Goal: Find specific page/section: Find specific page/section

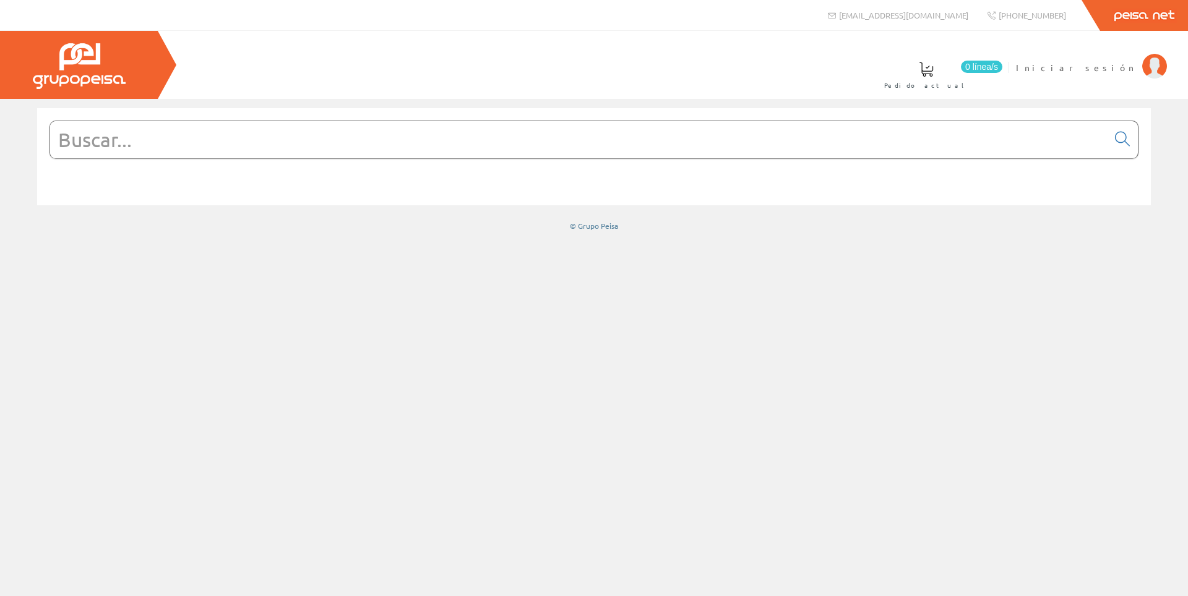
click at [483, 149] on input "text" at bounding box center [578, 139] width 1057 height 37
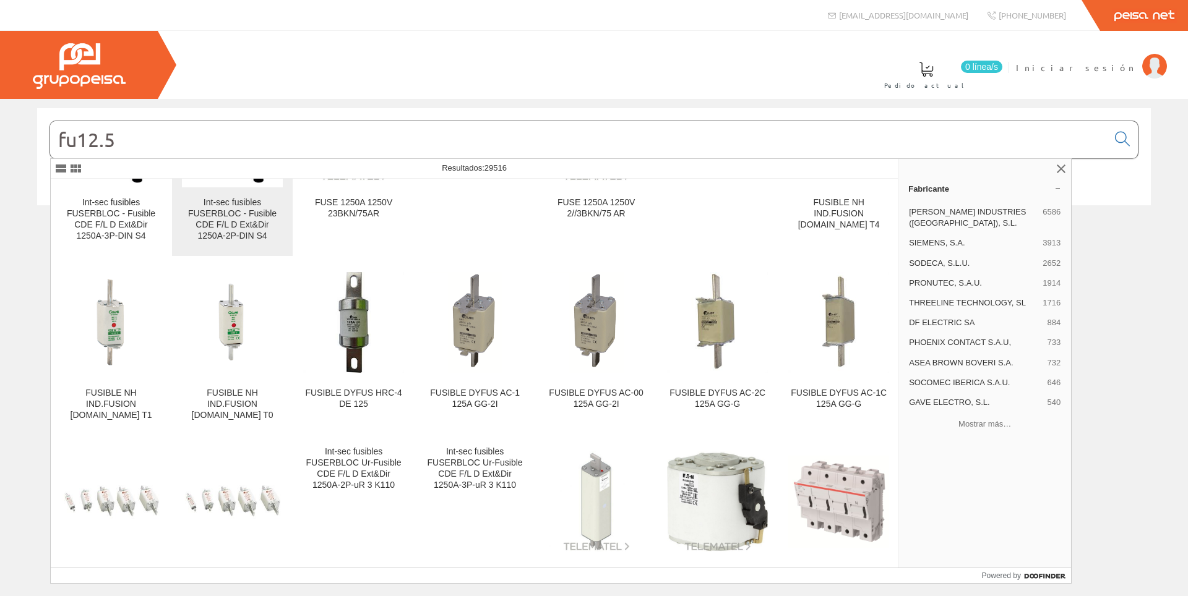
scroll to position [247, 0]
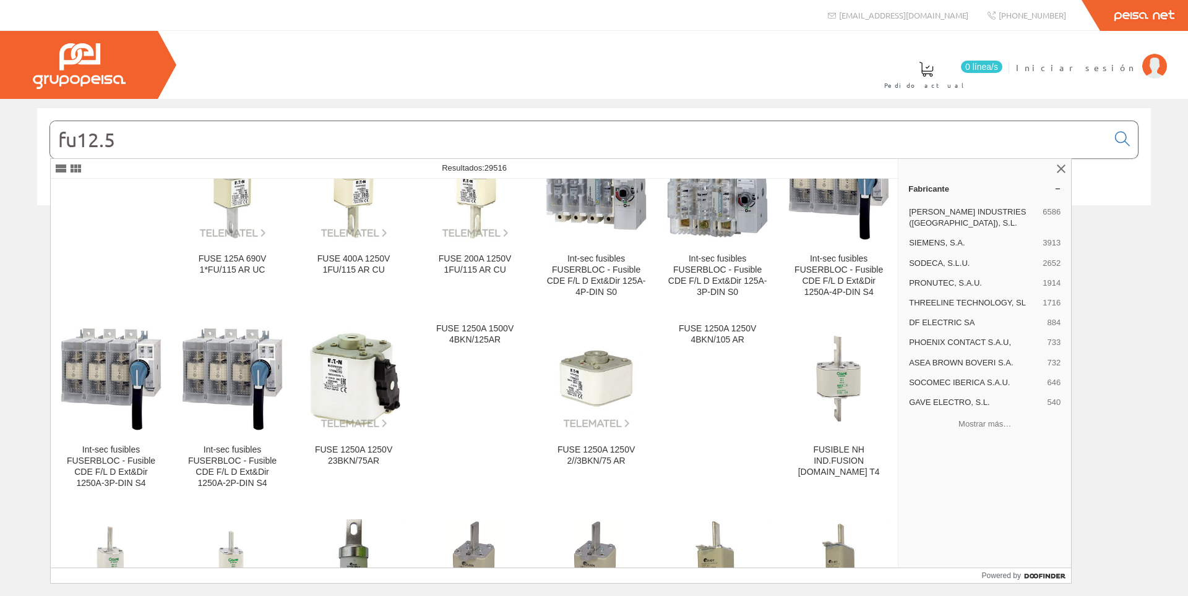
drag, startPoint x: 183, startPoint y: 144, endPoint x: 0, endPoint y: 145, distance: 183.1
click at [0, 145] on div "fu12.5 © Grupo Peisa" at bounding box center [594, 169] width 1188 height 123
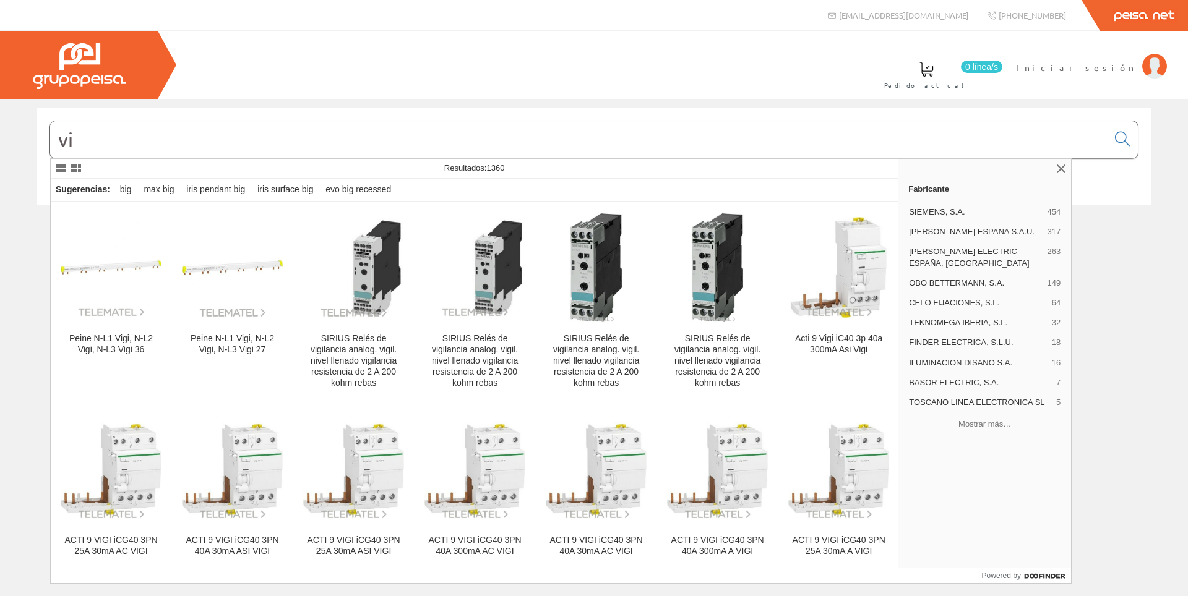
type input "v"
click at [1108, 65] on span "Iniciar sesión" at bounding box center [1076, 67] width 120 height 12
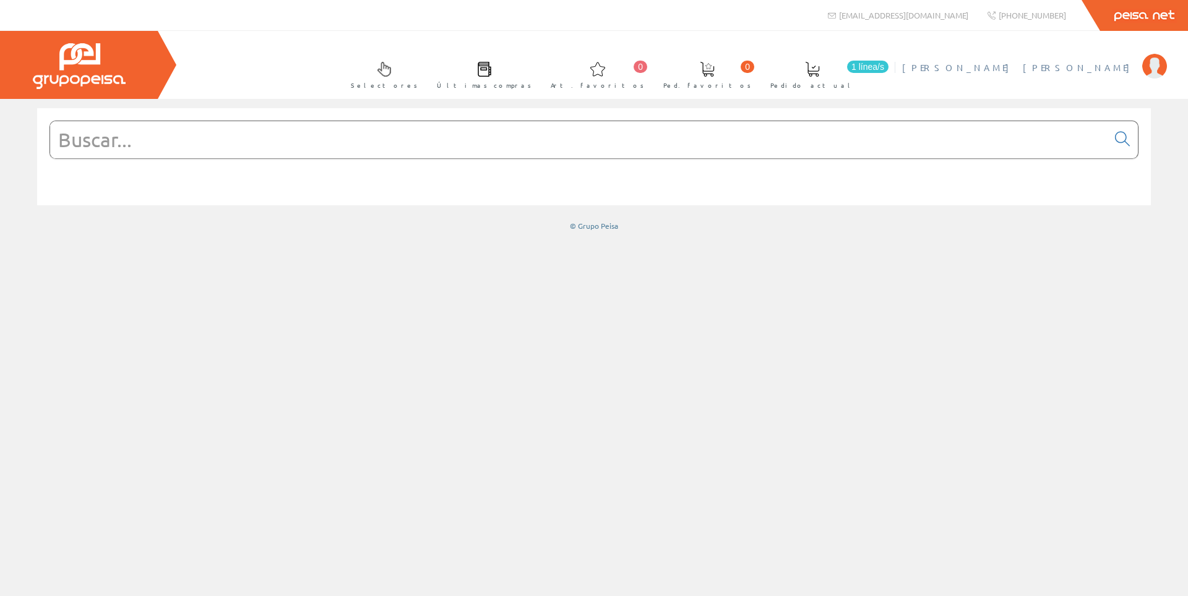
click at [1066, 67] on span "[PERSON_NAME] [PERSON_NAME]" at bounding box center [1019, 67] width 234 height 12
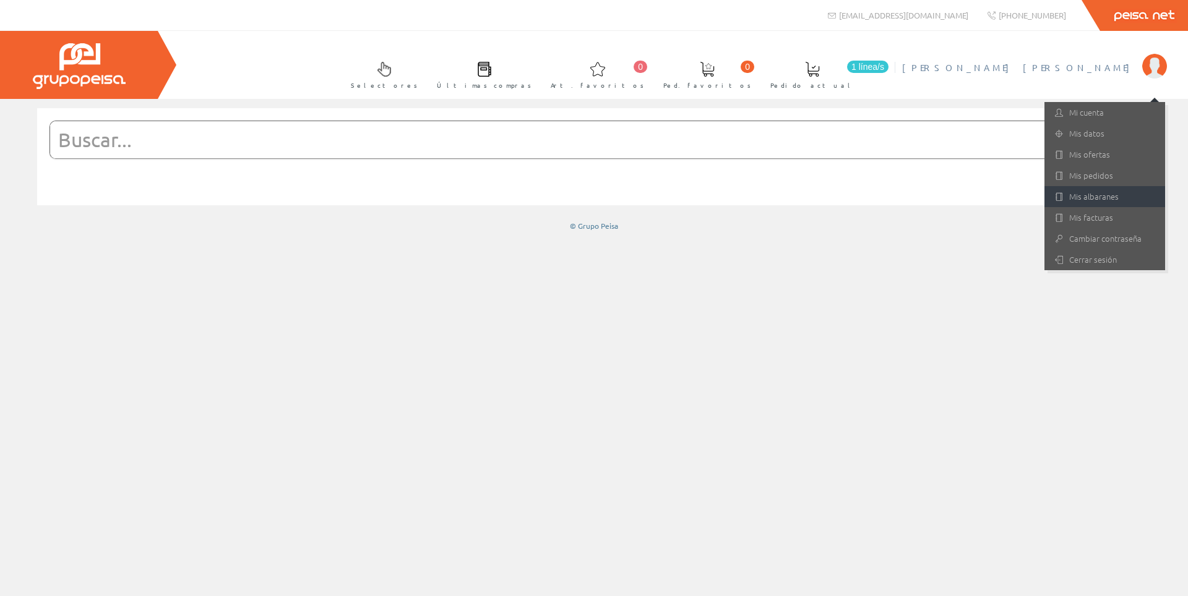
click at [1115, 201] on link "Mis albaranes" at bounding box center [1104, 196] width 121 height 21
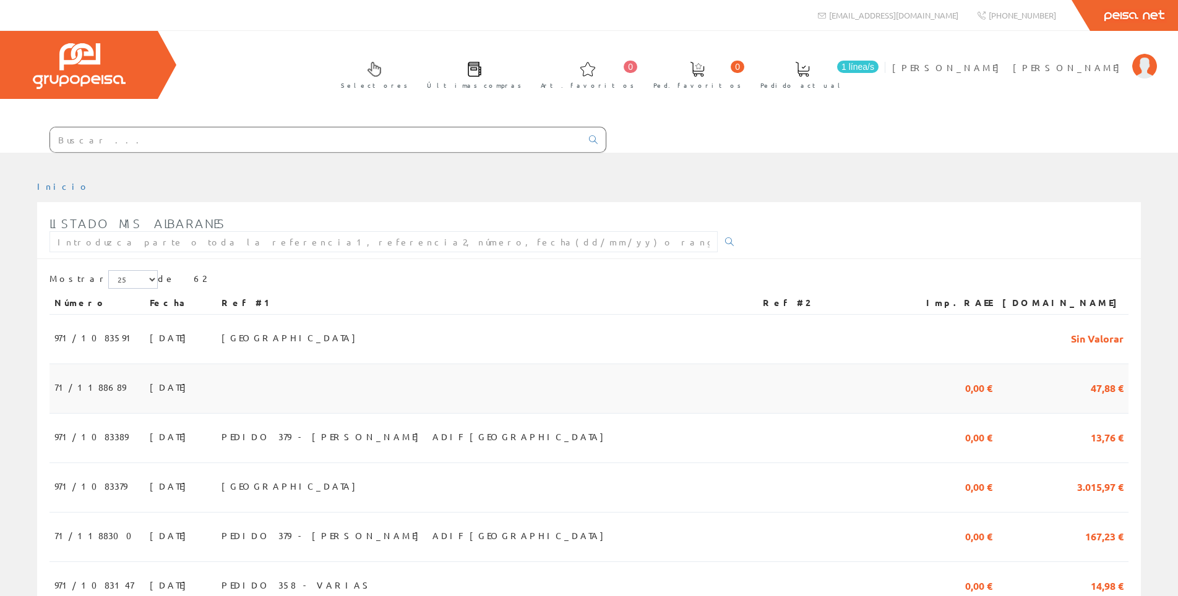
click at [157, 401] on td "23/09/2025" at bounding box center [181, 388] width 72 height 49
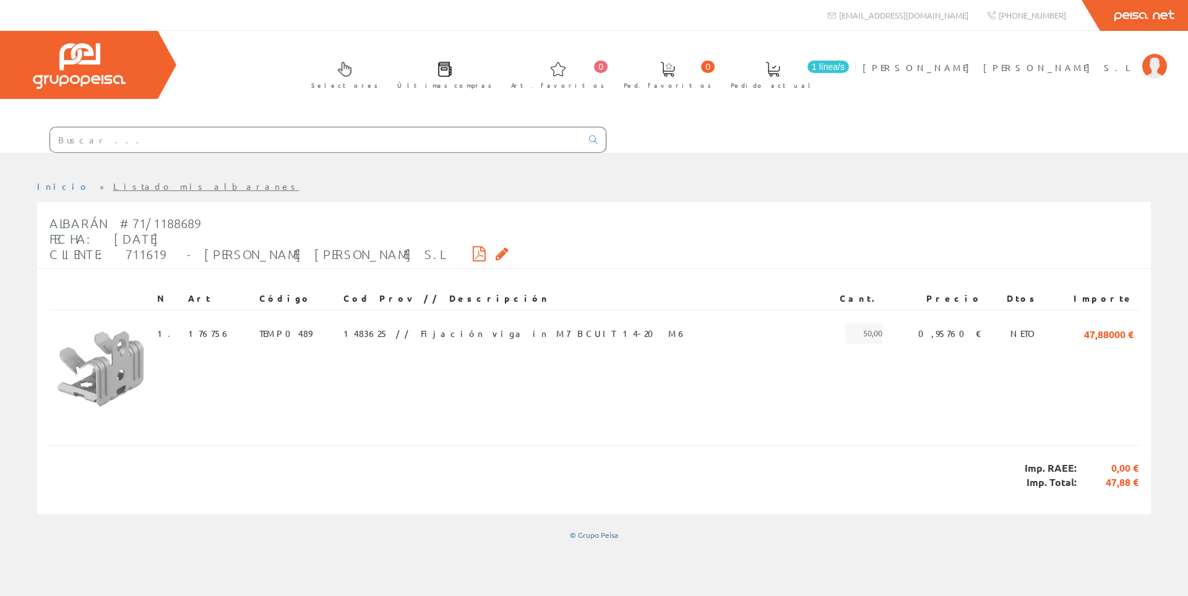
click at [182, 135] on input "text" at bounding box center [315, 139] width 531 height 25
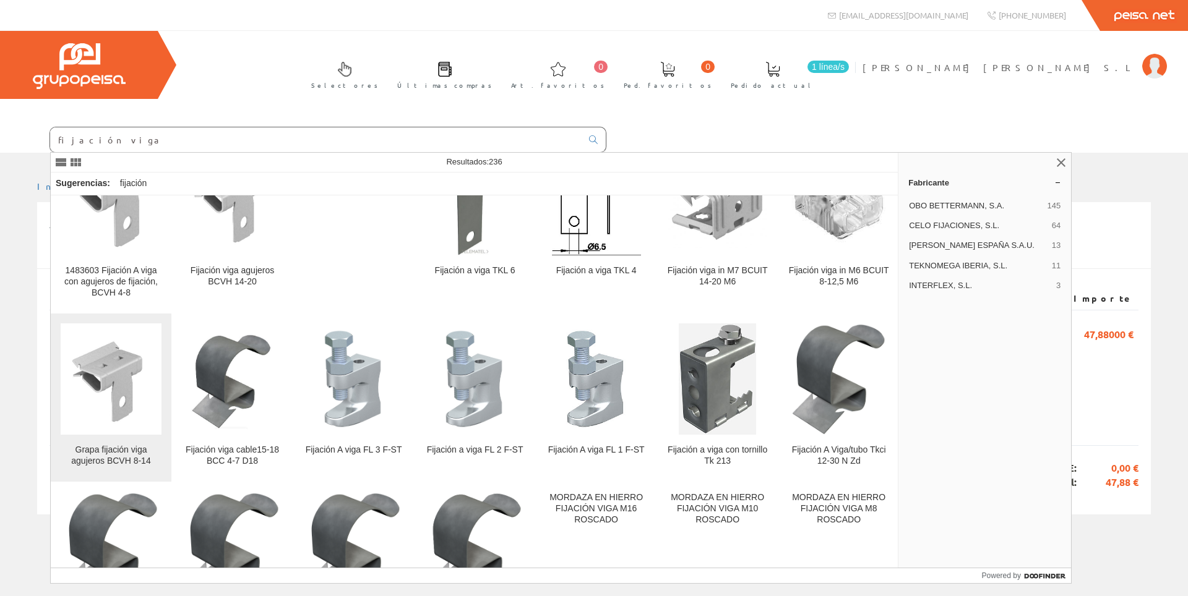
scroll to position [309, 0]
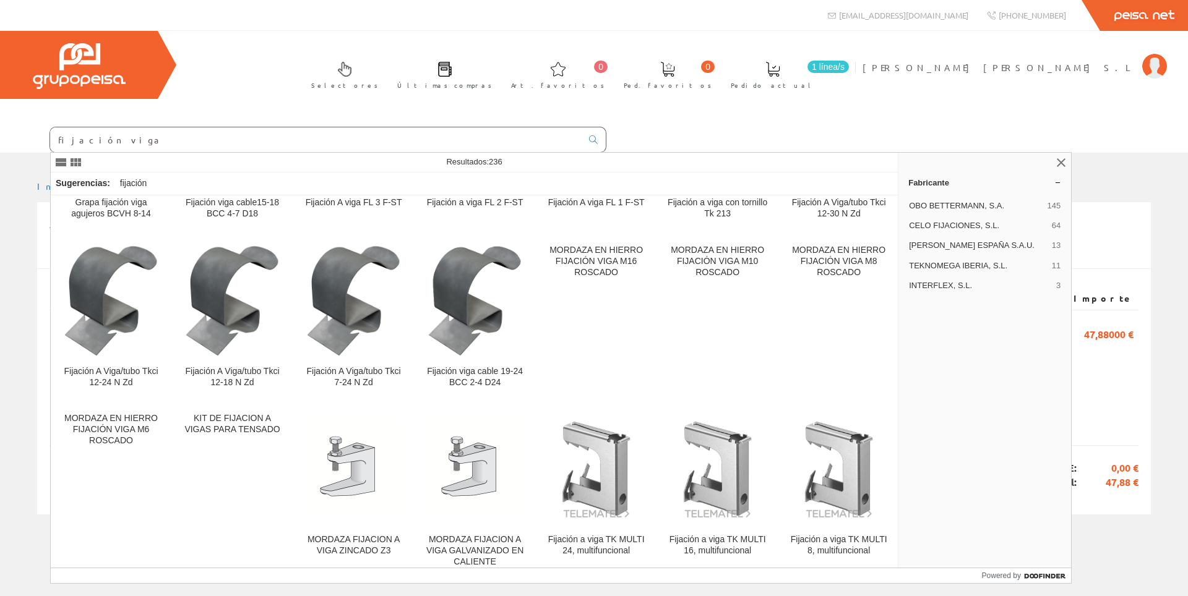
type input "fijación viga"
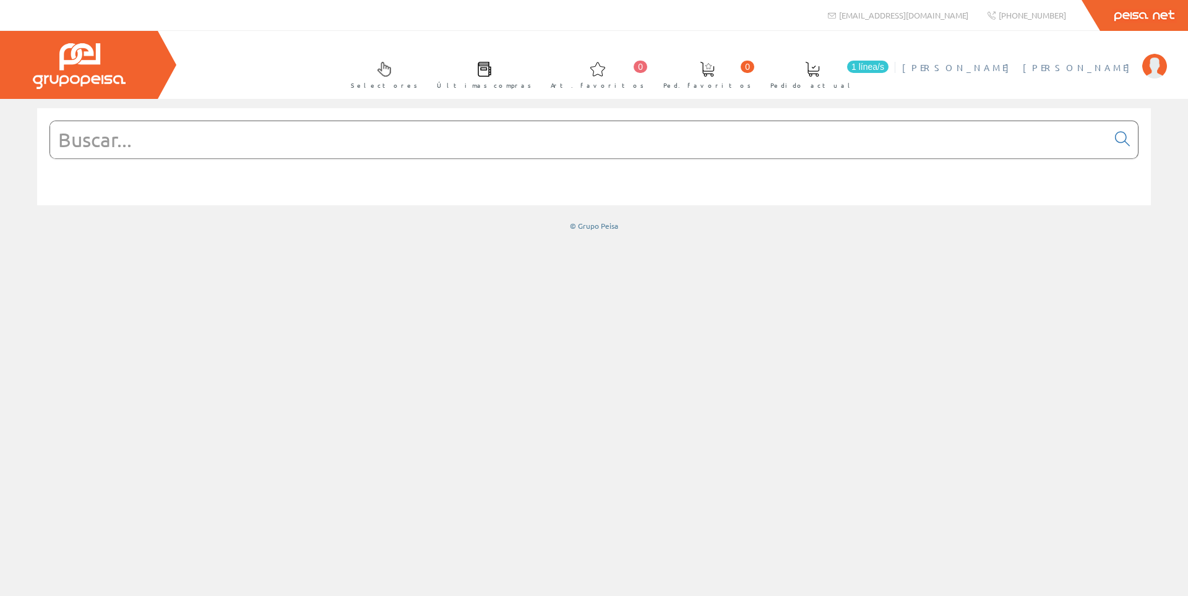
click at [1074, 59] on link "[PERSON_NAME] [PERSON_NAME]" at bounding box center [1034, 57] width 265 height 12
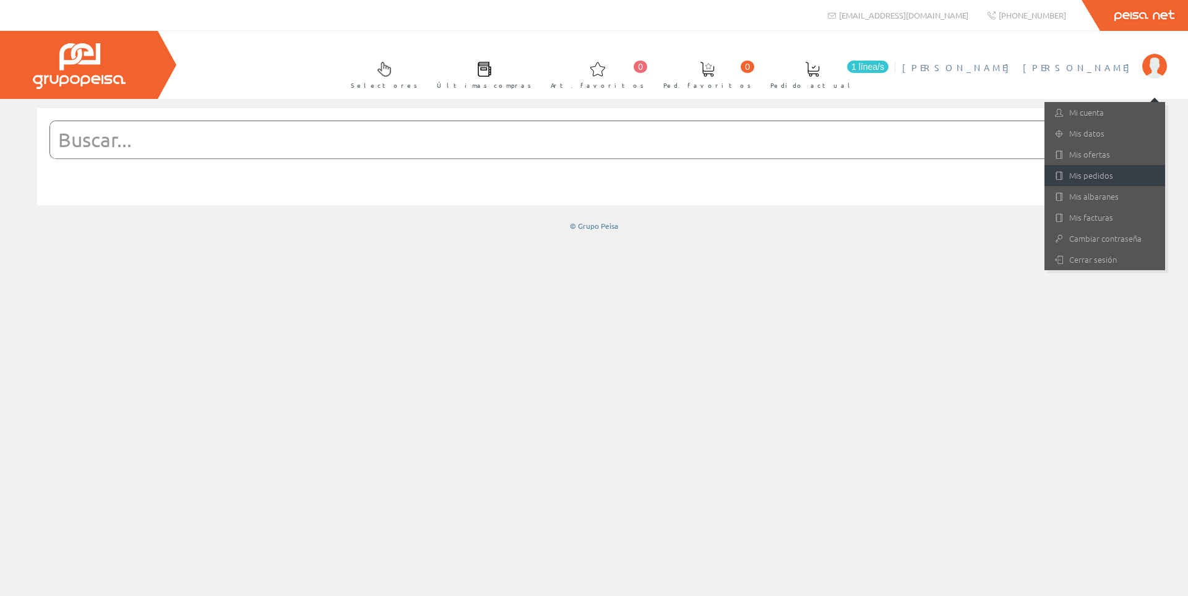
click at [1110, 176] on link "Mis pedidos" at bounding box center [1104, 175] width 121 height 21
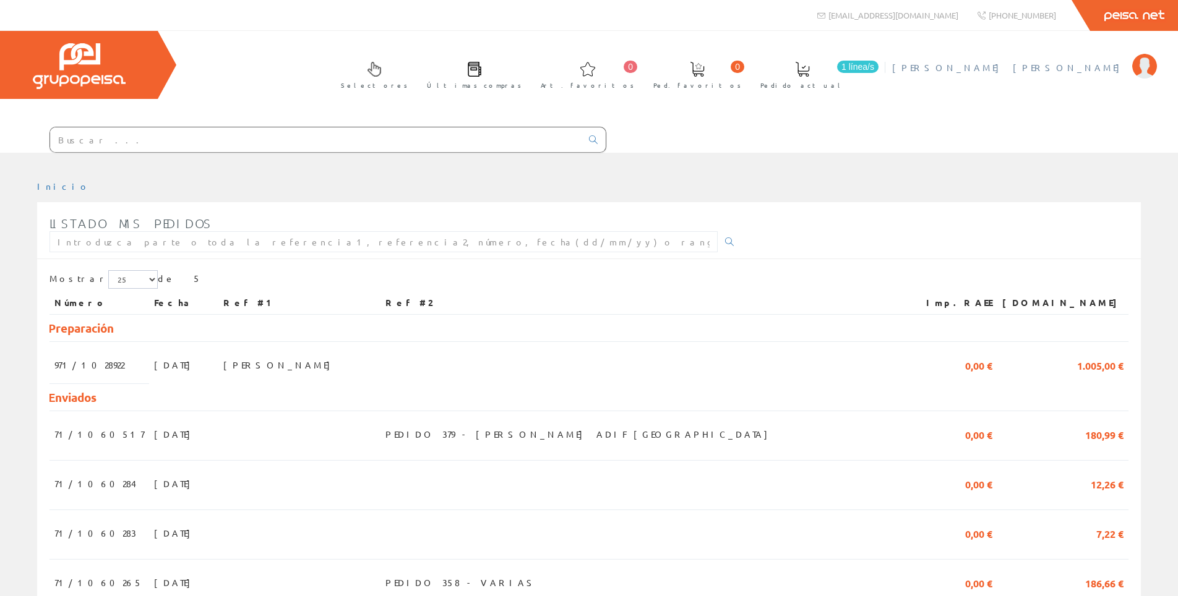
click at [1057, 60] on link "[PERSON_NAME] [PERSON_NAME]" at bounding box center [1024, 57] width 265 height 12
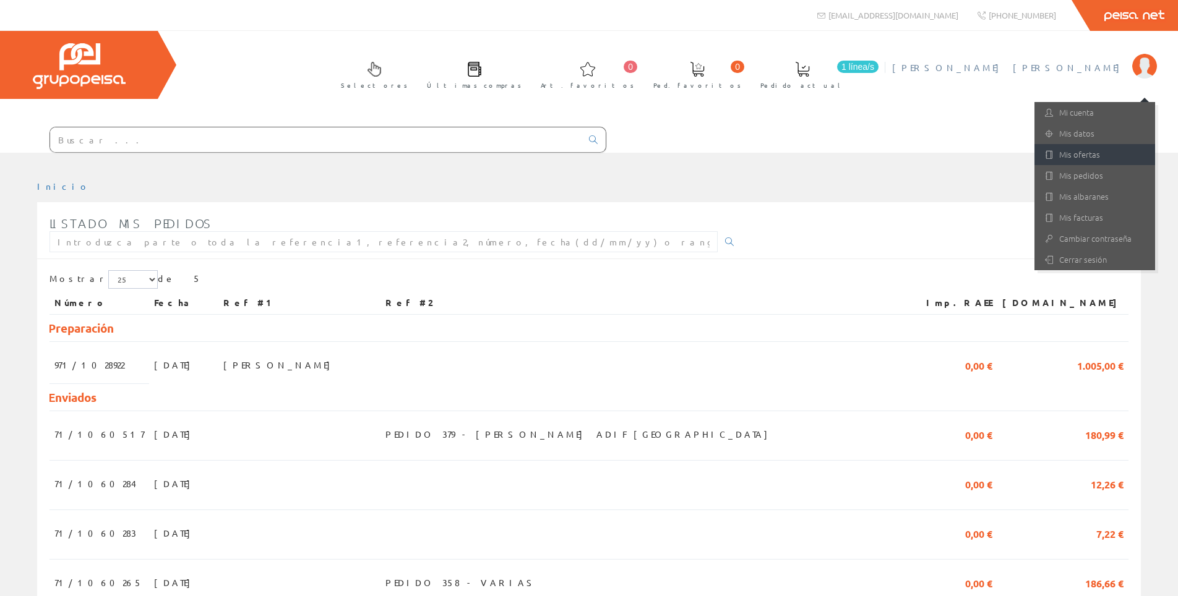
click at [1112, 150] on link "Mis ofertas" at bounding box center [1094, 154] width 121 height 21
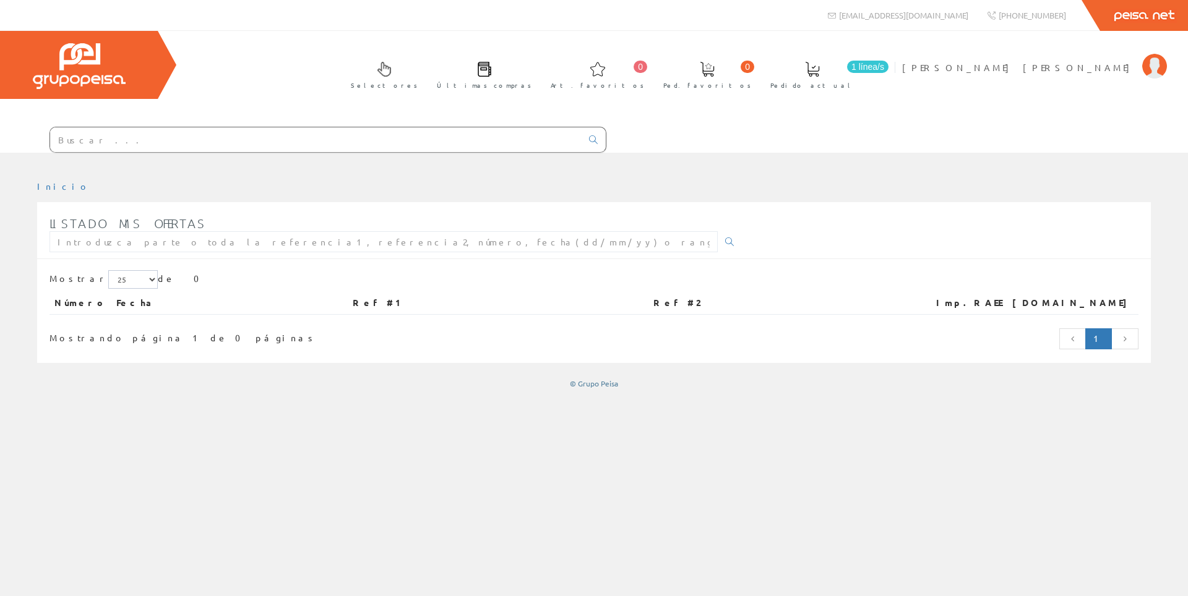
click at [891, 437] on div "Inicio" at bounding box center [594, 375] width 1188 height 444
